Goal: Task Accomplishment & Management: Use online tool/utility

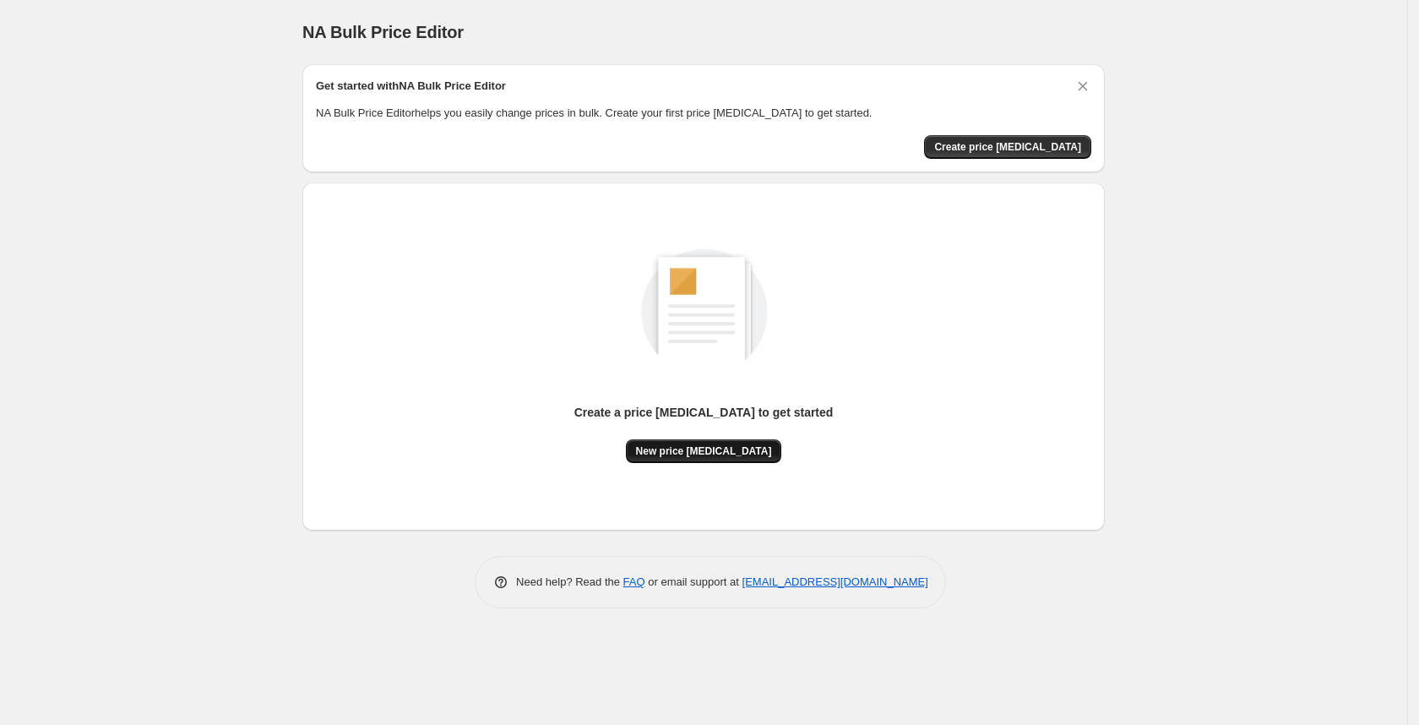
click at [742, 443] on button "New price [MEDICAL_DATA]" at bounding box center [704, 451] width 156 height 24
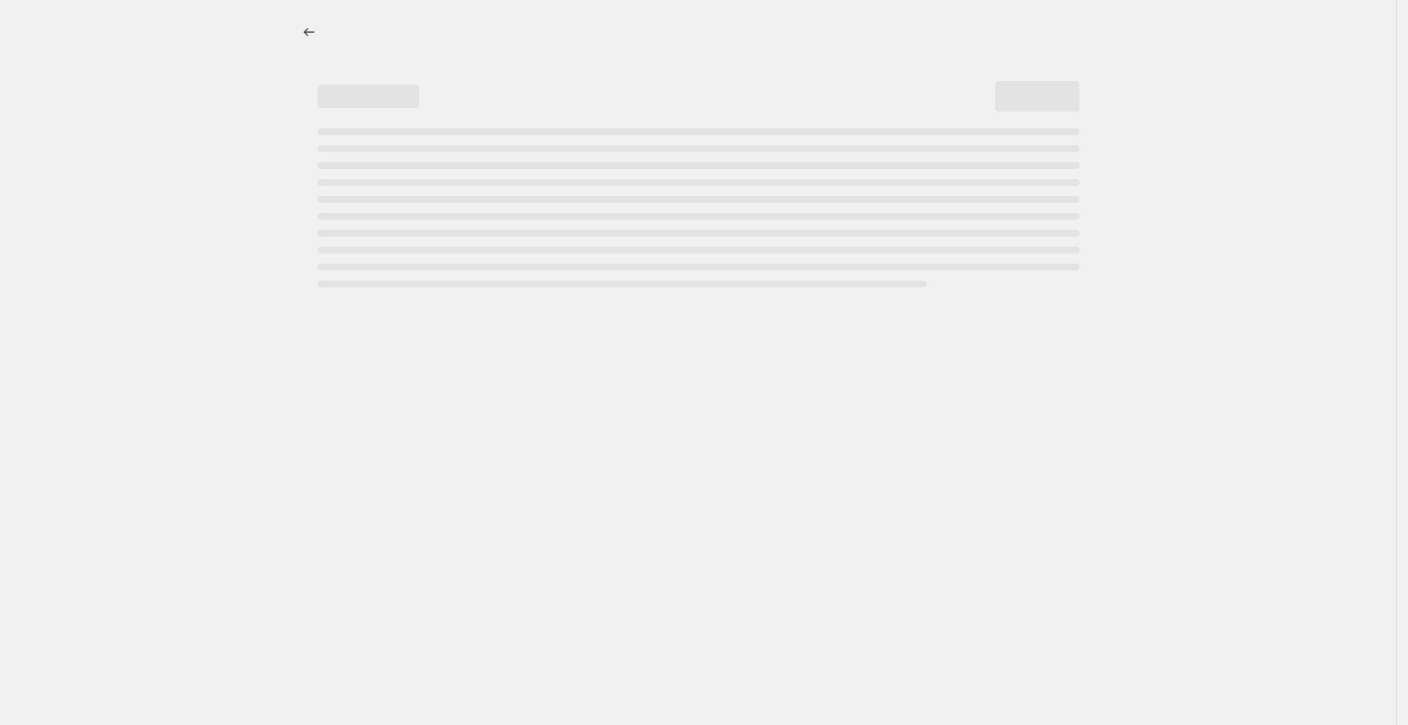
select select "percentage"
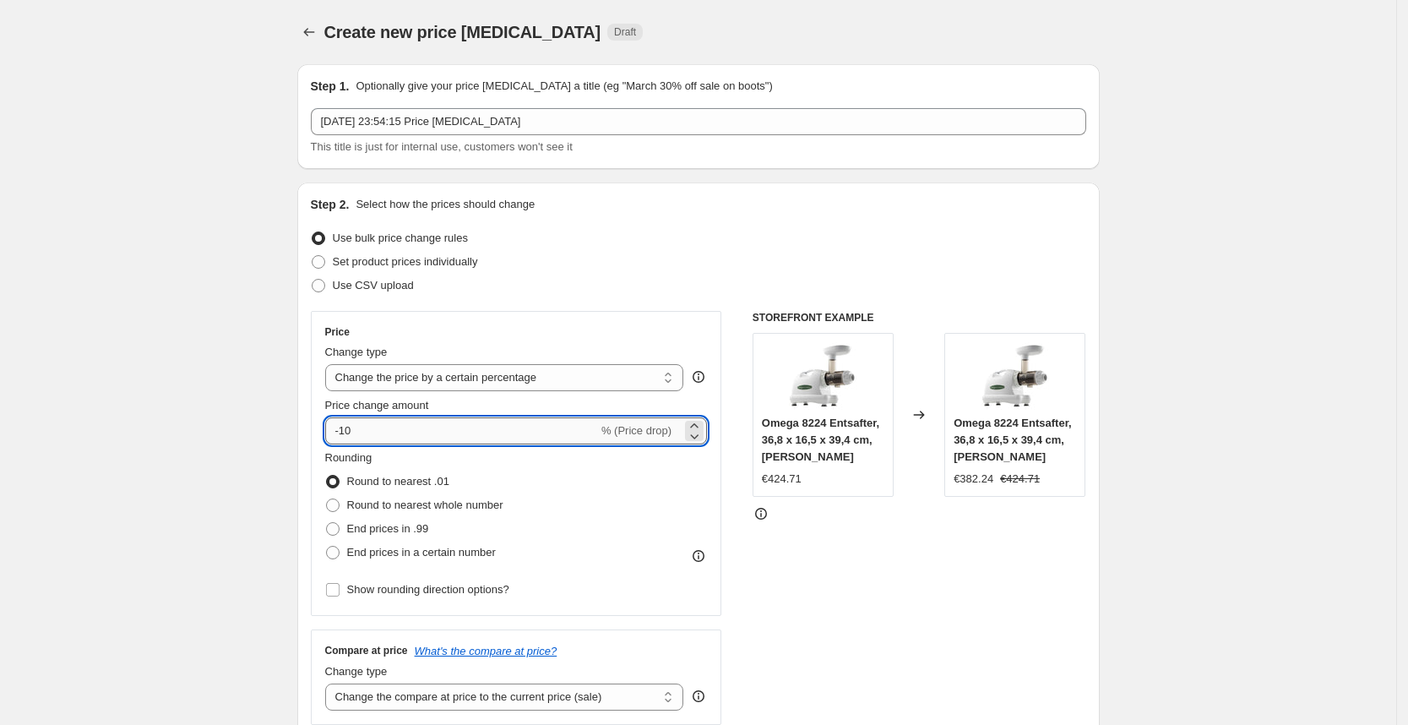
click at [413, 442] on input "-10" at bounding box center [461, 430] width 273 height 27
type input "-1"
type input "-25"
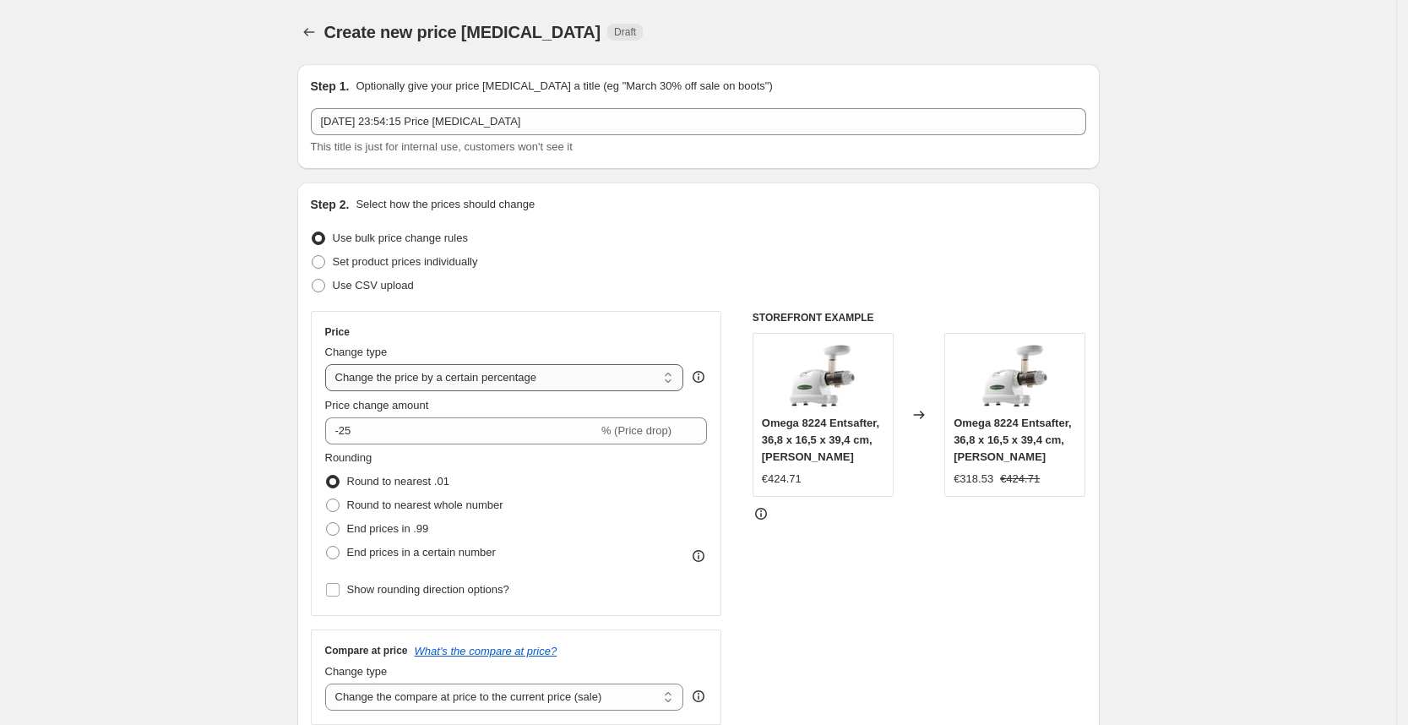
click at [573, 388] on select "Change the price to a certain amount Change the price by a certain amount Chang…" at bounding box center [504, 377] width 359 height 27
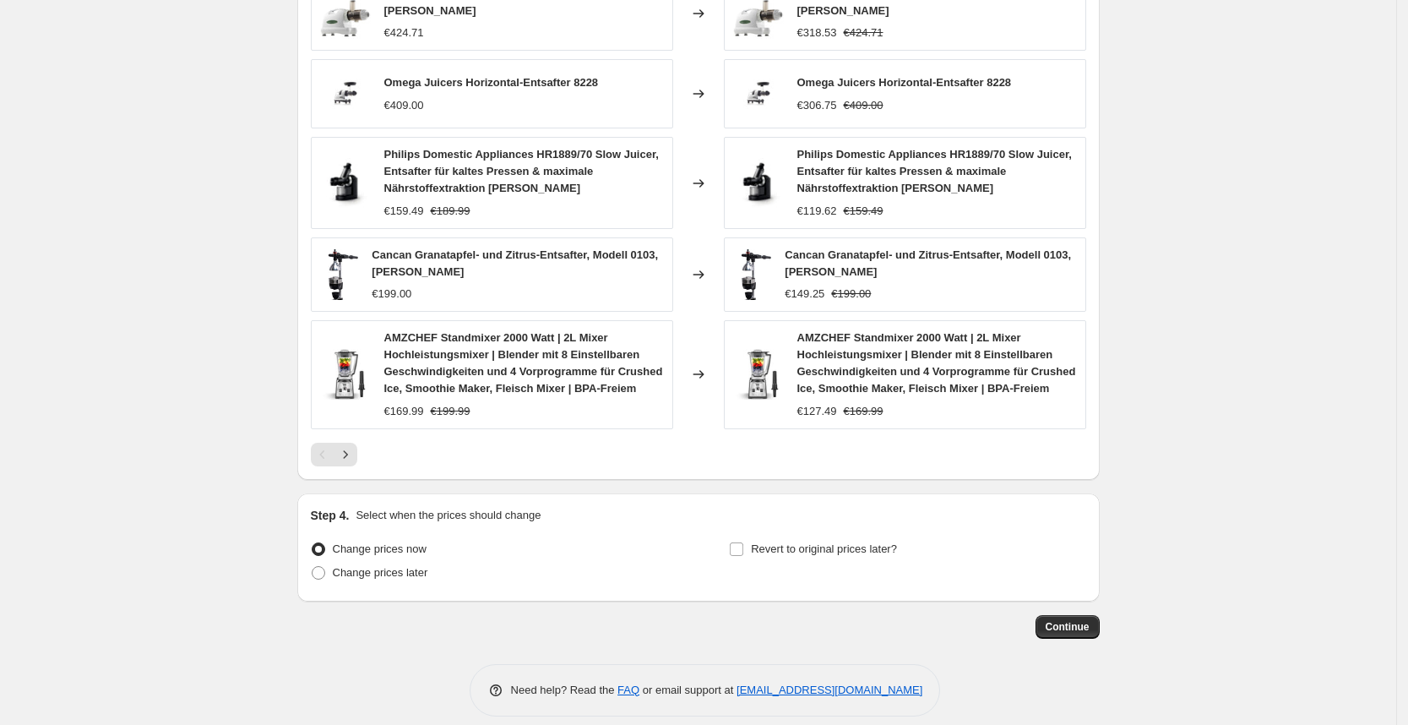
scroll to position [1031, 0]
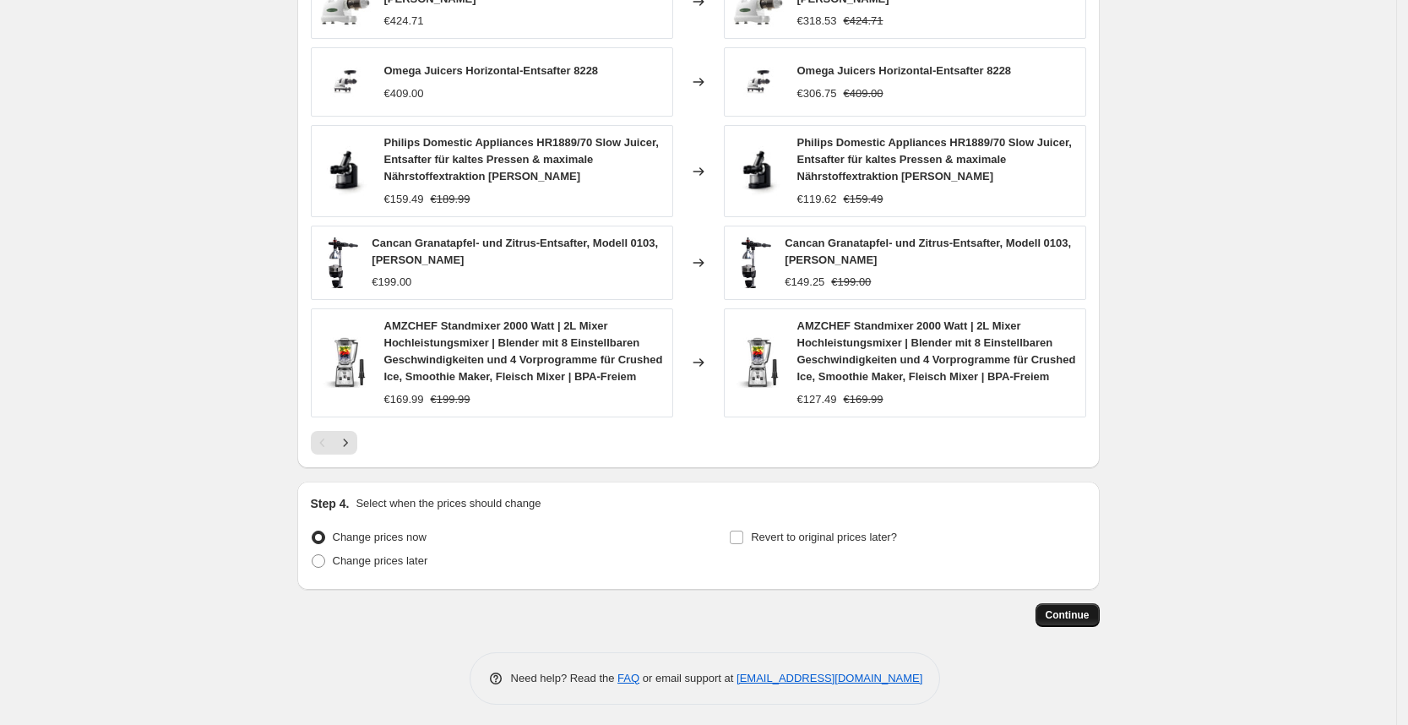
click at [1081, 620] on button "Continue" at bounding box center [1067, 615] width 64 height 24
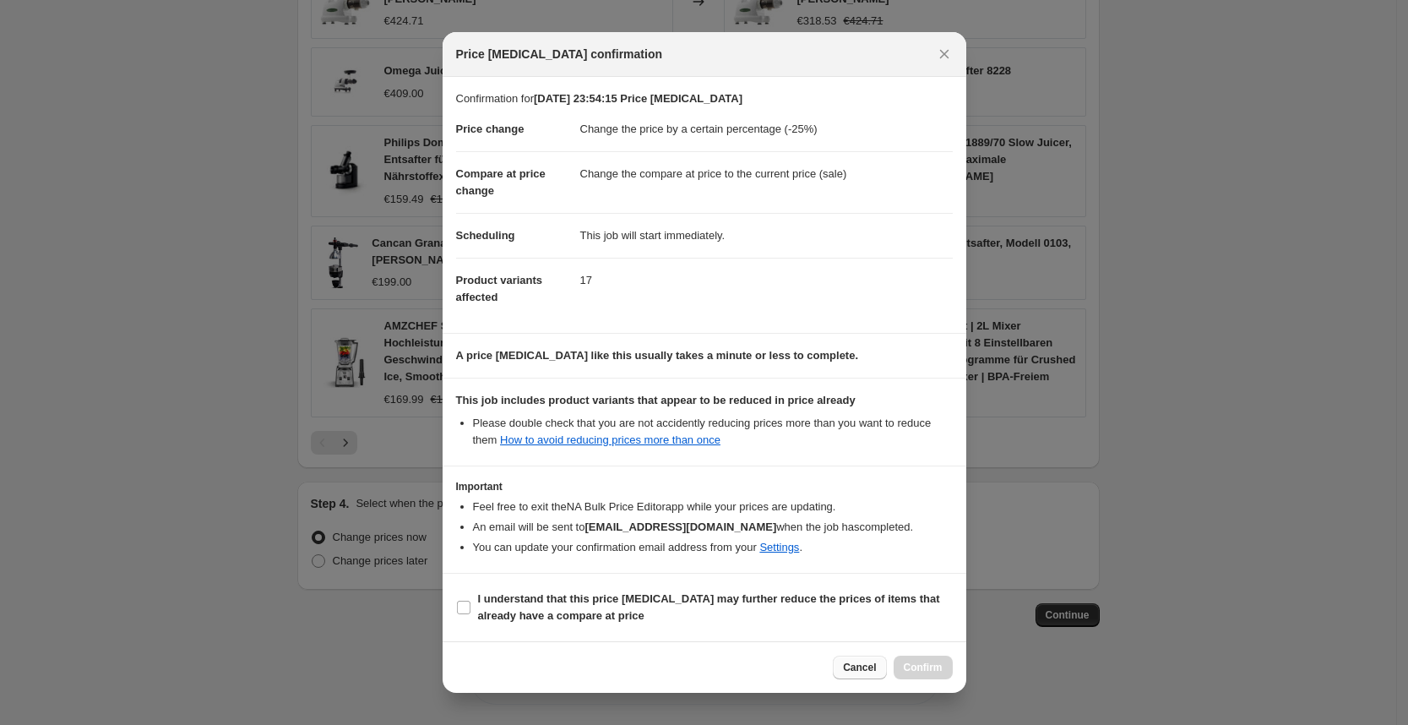
drag, startPoint x: 691, startPoint y: 616, endPoint x: 866, endPoint y: 655, distance: 179.1
click at [692, 616] on span "I understand that this price [MEDICAL_DATA] may further reduce the prices of it…" at bounding box center [715, 607] width 475 height 34
click at [470, 614] on input "I understand that this price [MEDICAL_DATA] may further reduce the prices of it…" at bounding box center [464, 607] width 14 height 14
checkbox input "true"
click at [928, 655] on button "Confirm" at bounding box center [922, 667] width 59 height 24
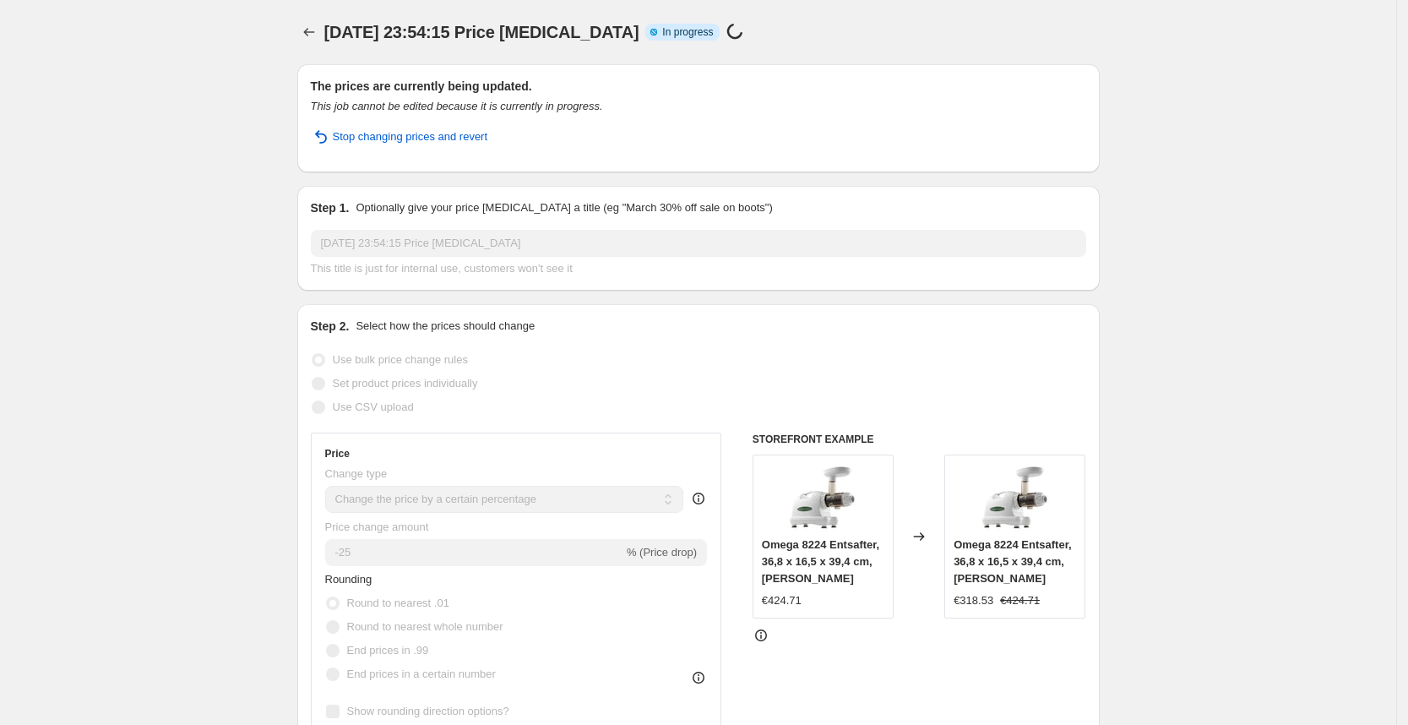
click at [739, 187] on div "Step 1. Optionally give your price [MEDICAL_DATA] a title (eg "March 30% off sa…" at bounding box center [698, 238] width 802 height 105
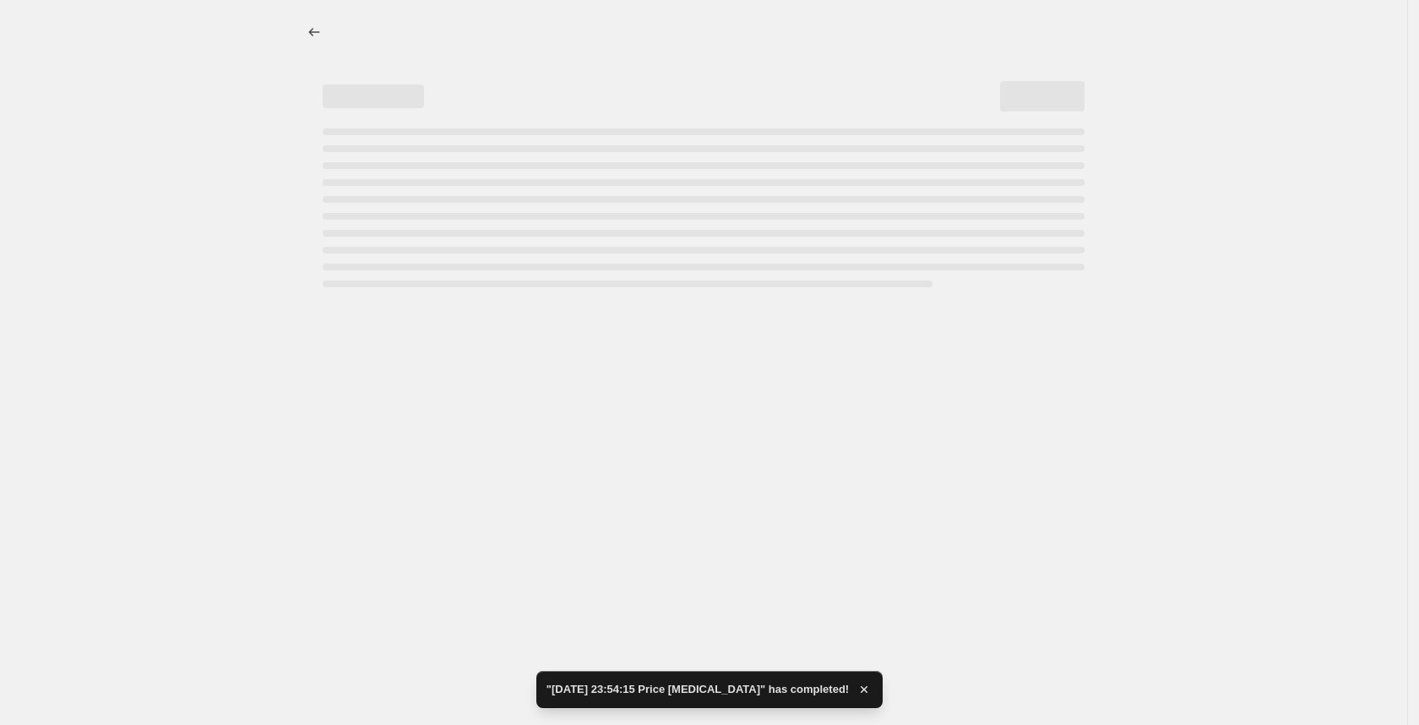
select select "percentage"
